Goal: Navigation & Orientation: Find specific page/section

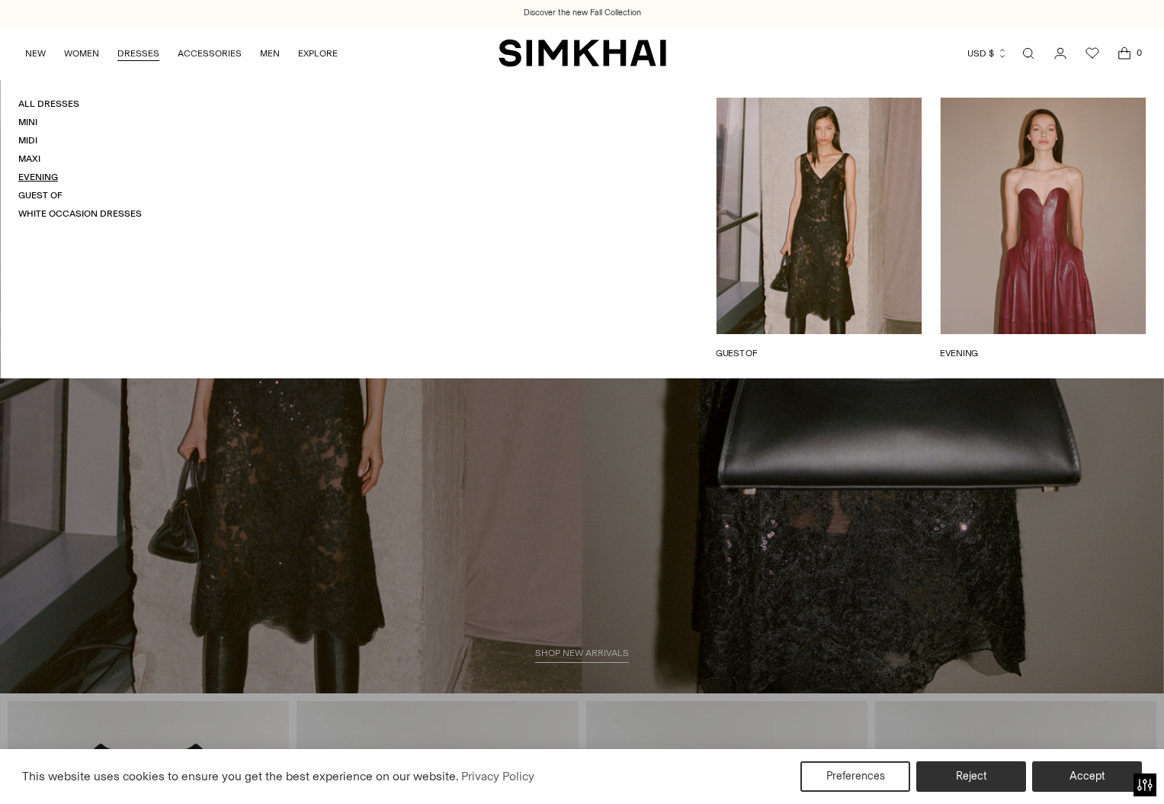
click at [47, 178] on link "Evening" at bounding box center [38, 177] width 40 height 11
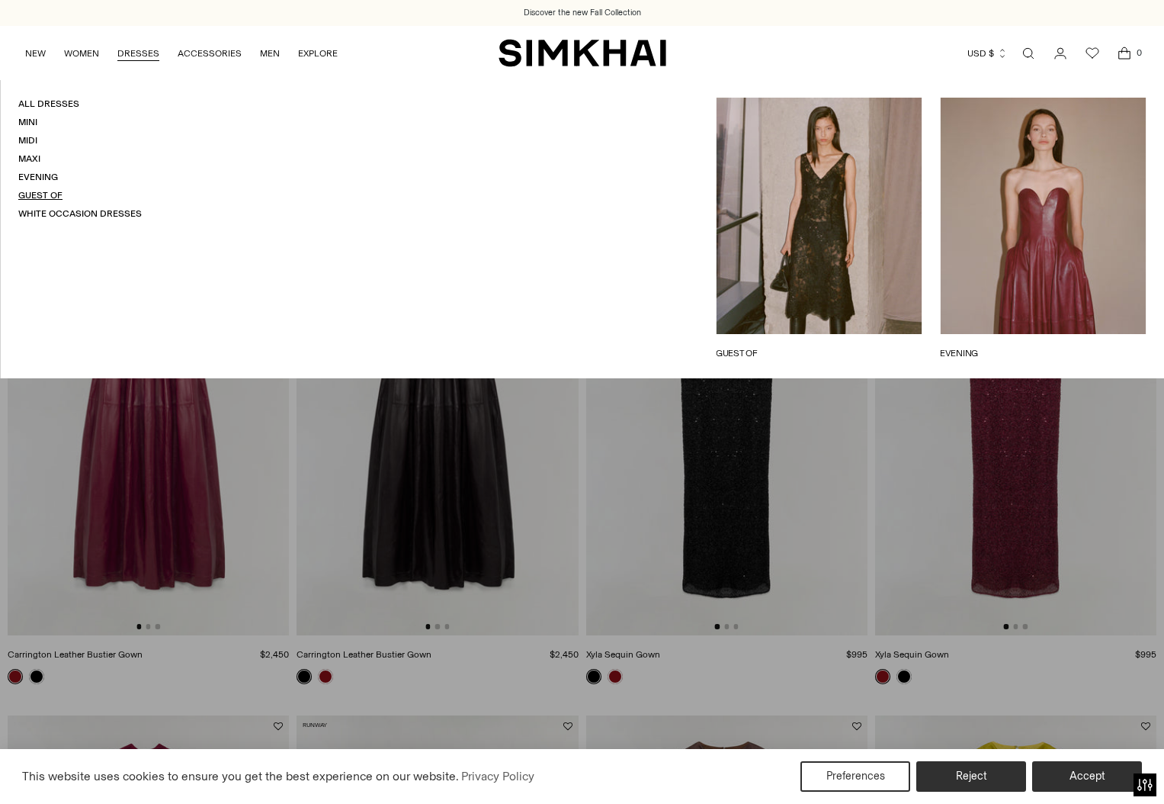
click at [40, 191] on link "Guest Of" at bounding box center [40, 195] width 44 height 11
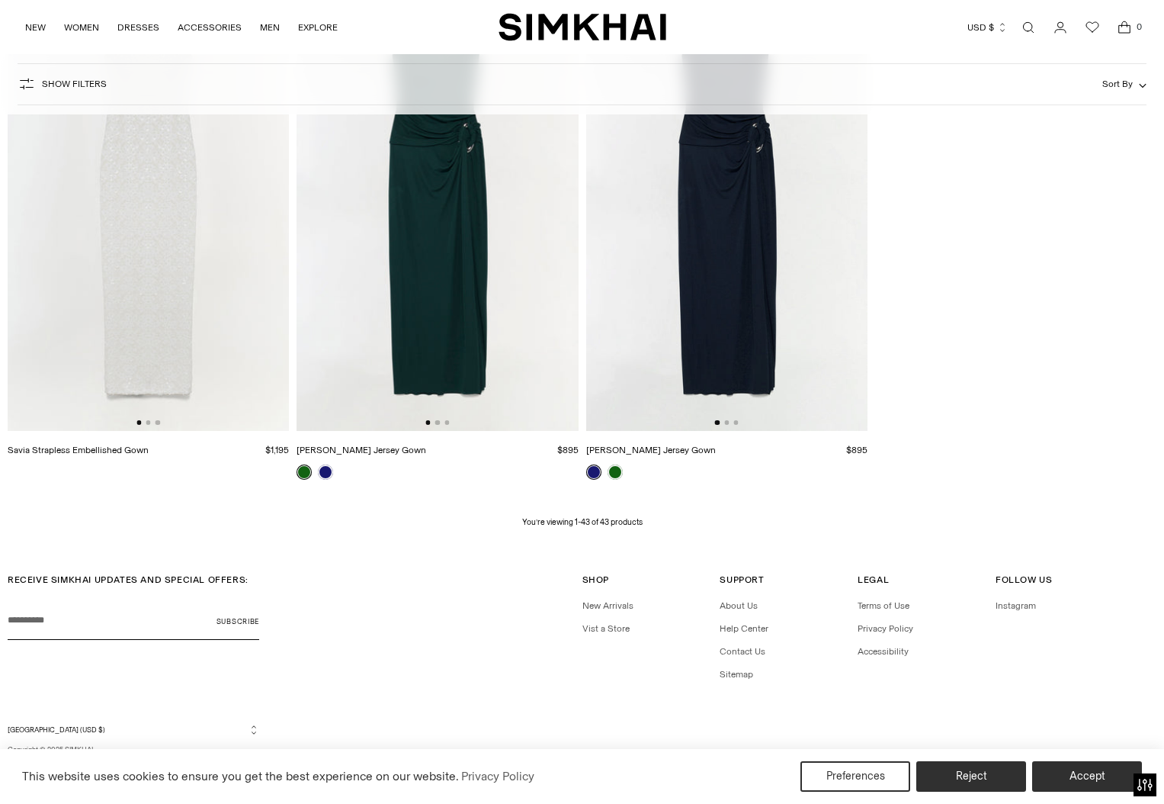
scroll to position [5211, 0]
